Goal: Use online tool/utility: Utilize a website feature to perform a specific function

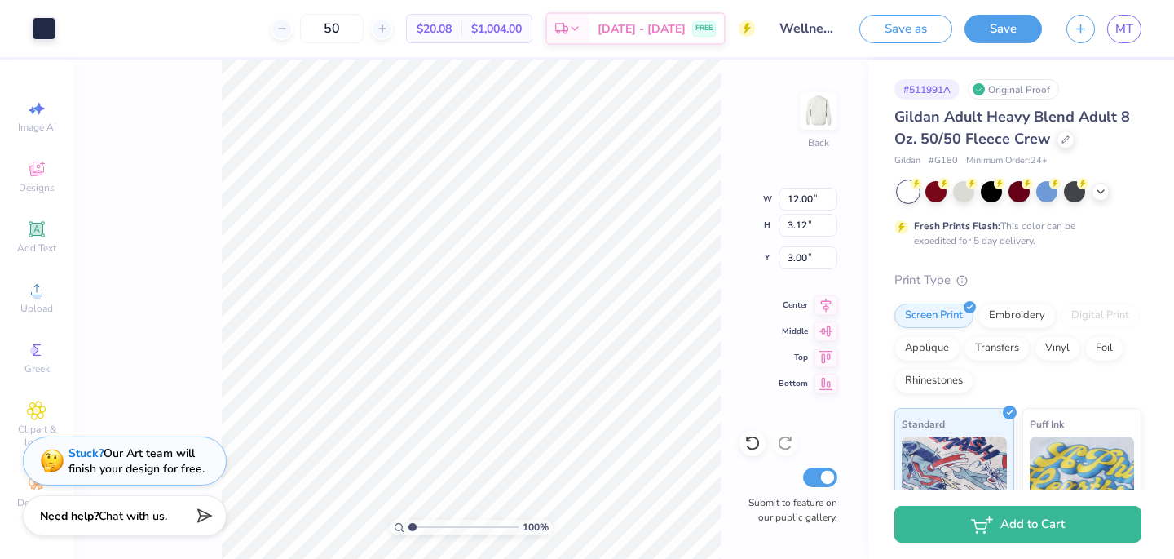
type input "4.66"
type input "13.56"
type input "3.52"
type input "4.37"
type input "5.01"
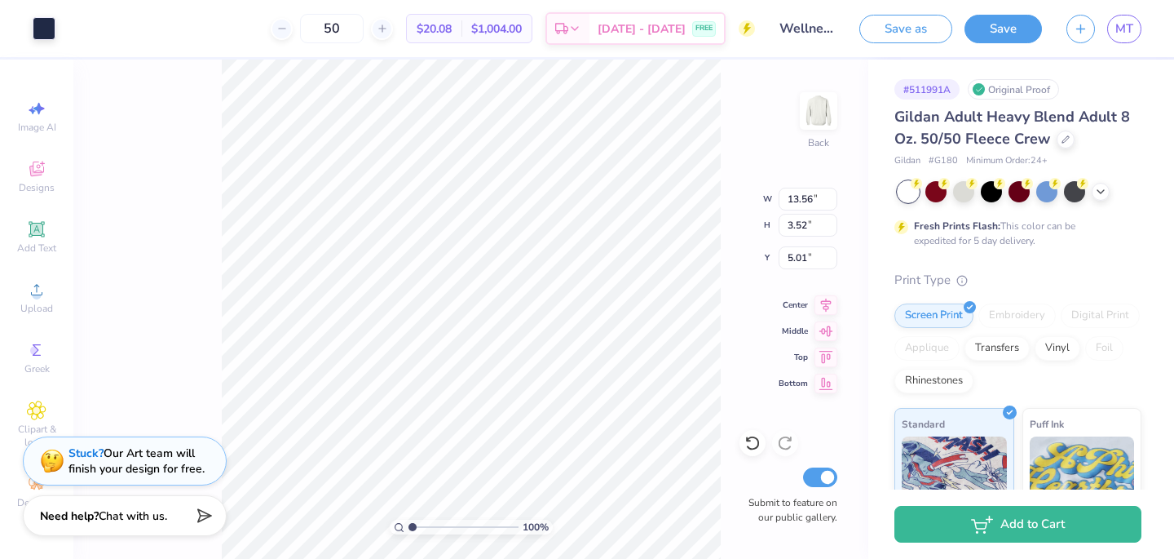
click at [705, 226] on div "100 % Back W 13.56 13.56 " H 3.52 3.52 " Y 5.01 5.01 " Center Middle Top Bottom…" at bounding box center [470, 309] width 795 height 499
type input "4.38"
type input "4.55"
type input "4.31"
type input "14.22"
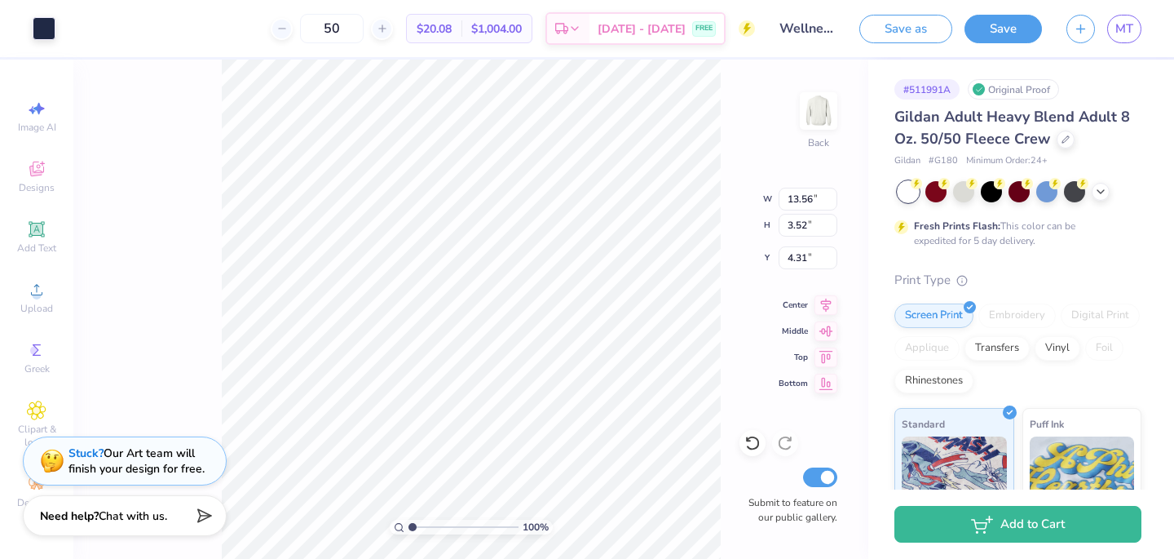
type input "3.69"
type input "4.47"
click at [186, 320] on div "100 % Back Submit to feature on our public gallery." at bounding box center [470, 309] width 795 height 499
click at [1019, 28] on button "Save" at bounding box center [1003, 26] width 77 height 29
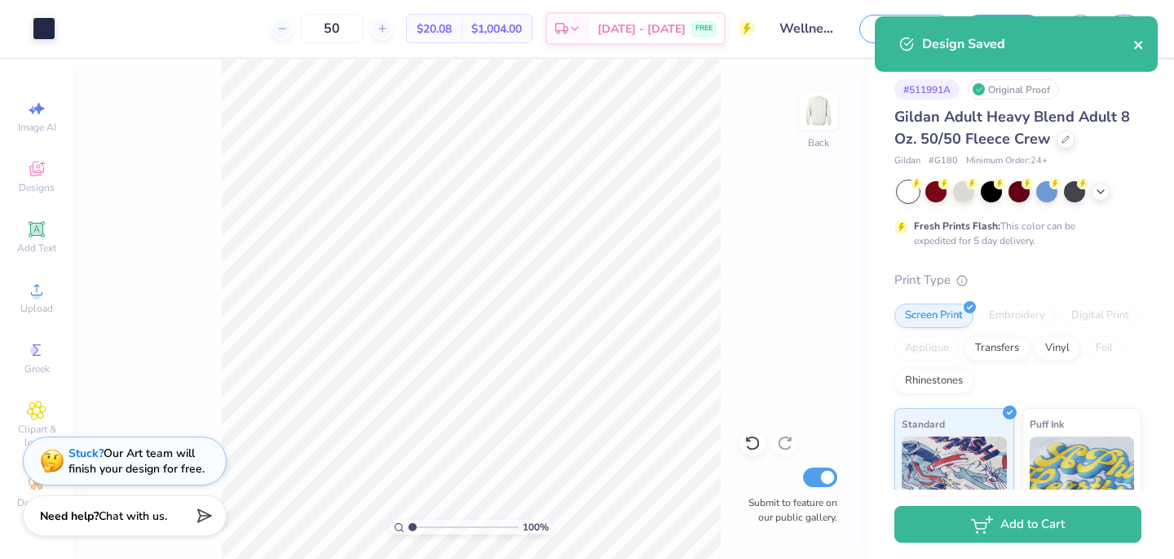
click at [1136, 46] on icon "close" at bounding box center [1139, 44] width 11 height 13
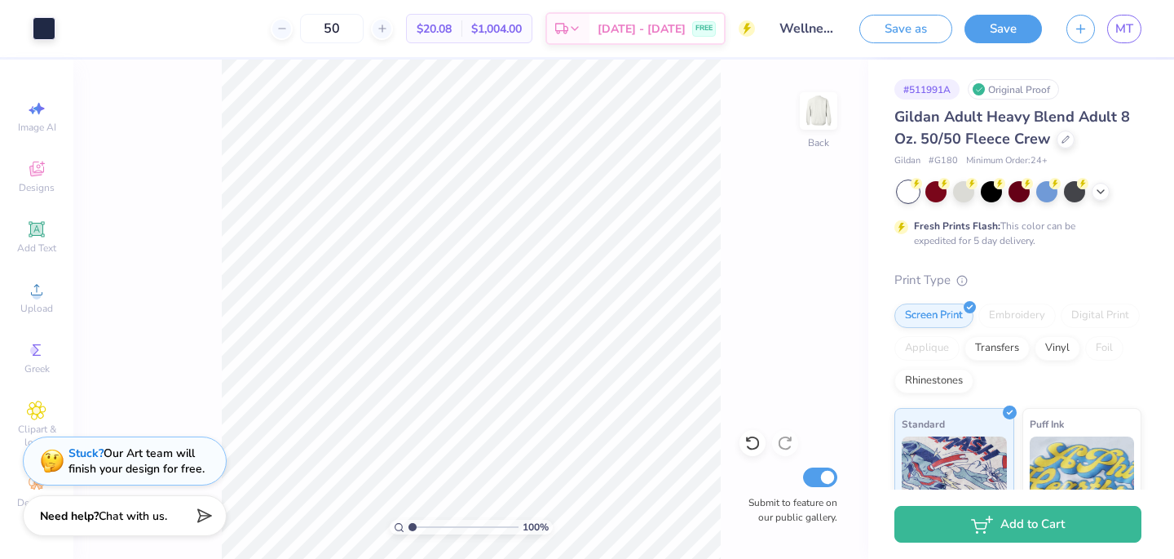
click at [1127, 18] on div "Design Saved" at bounding box center [1017, 50] width 290 height 74
click at [1126, 32] on span "MT" at bounding box center [1125, 29] width 18 height 19
type input "4.46"
click at [756, 446] on icon at bounding box center [753, 443] width 16 height 16
click at [1125, 52] on div "Save as Save MT" at bounding box center [1017, 28] width 315 height 57
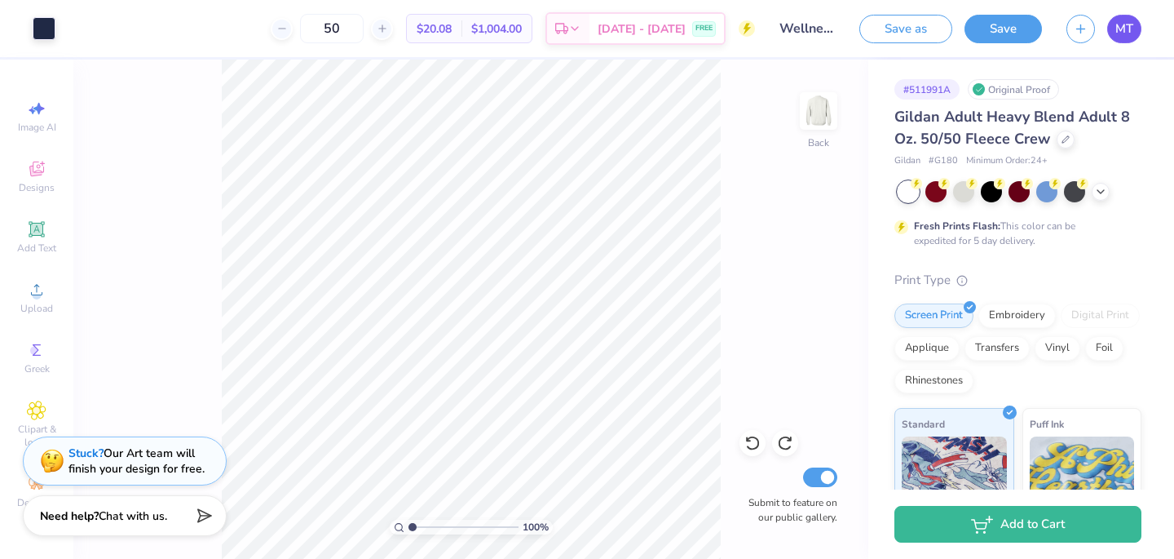
click at [1123, 39] on link "MT" at bounding box center [1125, 29] width 34 height 29
